Goal: Information Seeking & Learning: Find specific fact

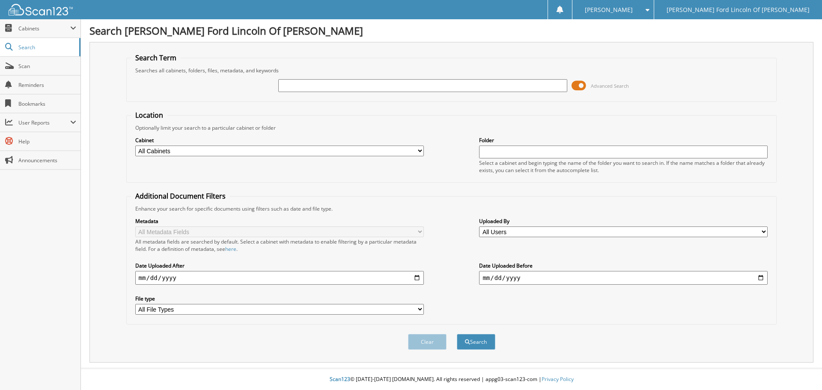
click at [298, 91] on input "text" at bounding box center [422, 85] width 289 height 13
type input "33920"
click at [457, 334] on button "Search" at bounding box center [476, 342] width 39 height 16
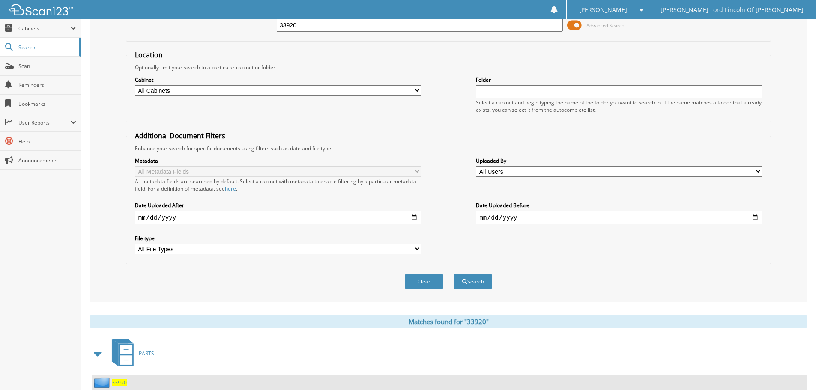
scroll to position [214, 0]
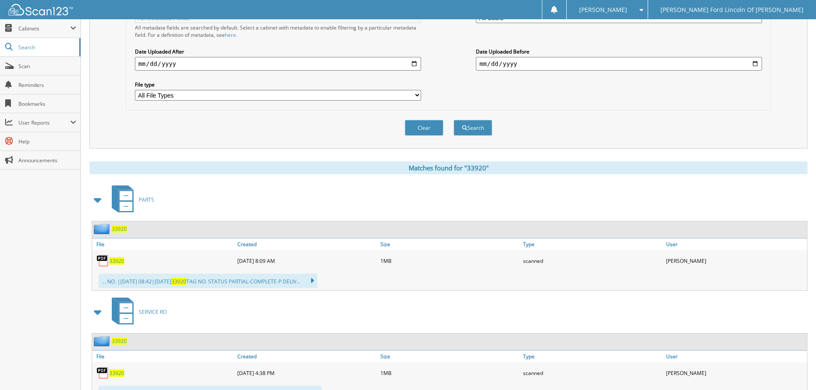
click at [125, 232] on span "33920" at bounding box center [119, 228] width 15 height 7
